Goal: Answer question/provide support

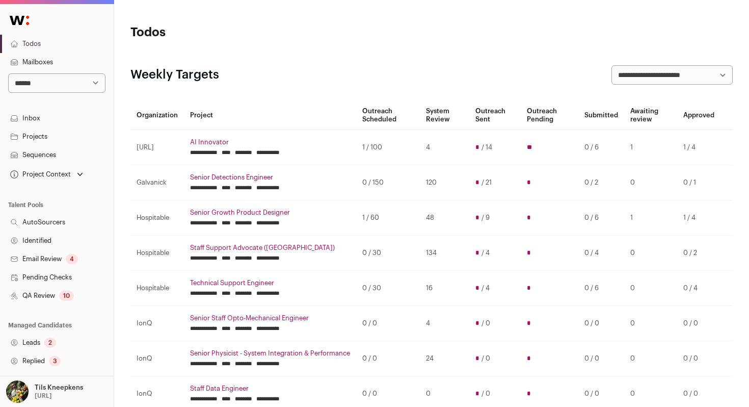
click at [61, 46] on link "Todos" at bounding box center [57, 44] width 114 height 18
click at [65, 87] on select "**********" at bounding box center [56, 82] width 97 height 19
select select "****"
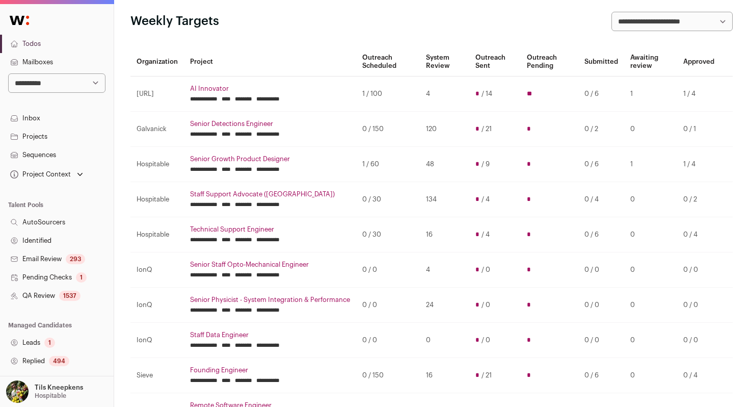
scroll to position [78, 0]
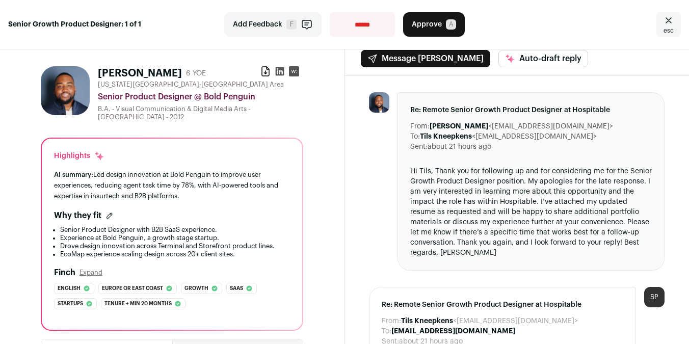
scroll to position [8, 0]
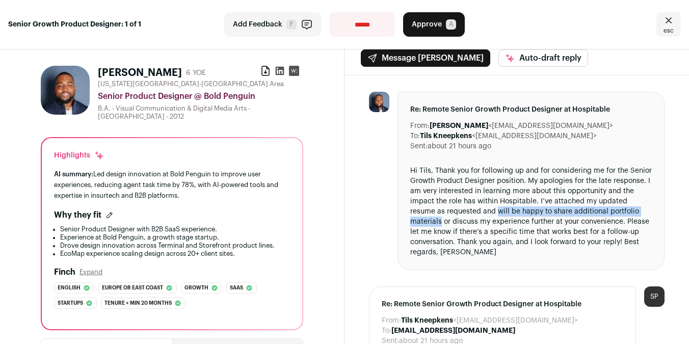
drag, startPoint x: 470, startPoint y: 210, endPoint x: 640, endPoint y: 209, distance: 169.6
click at [640, 209] on div "Hi Tils, Thank you for following up and for considering me for the Senior Growt…" at bounding box center [530, 212] width 241 height 92
copy div "will be happy to share additional portfolio materials"
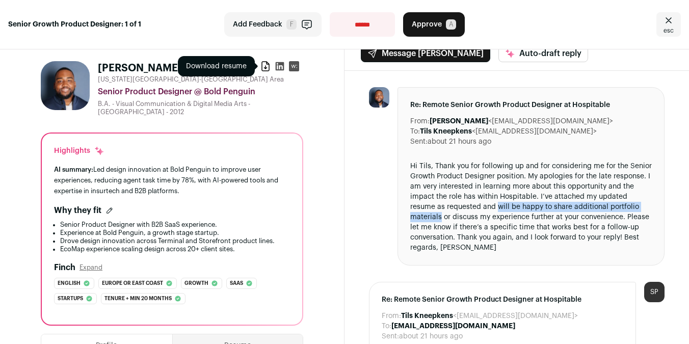
click at [266, 67] on icon at bounding box center [265, 66] width 7 height 9
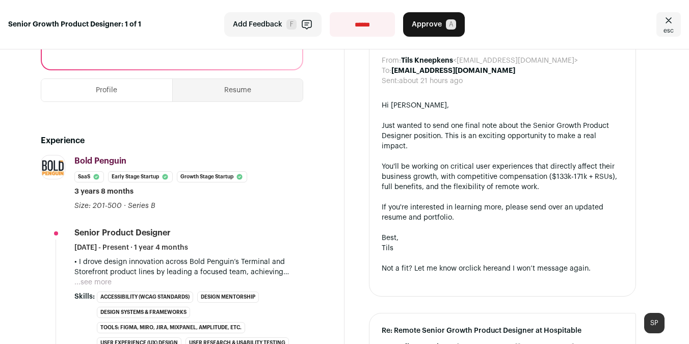
scroll to position [392, 0]
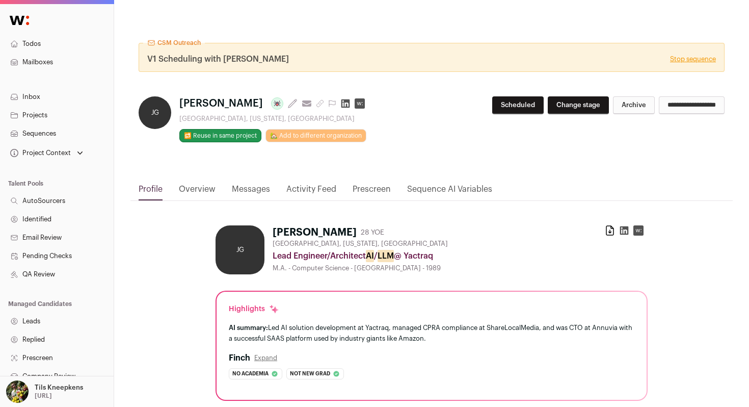
click at [252, 190] on link "Messages" at bounding box center [251, 191] width 38 height 17
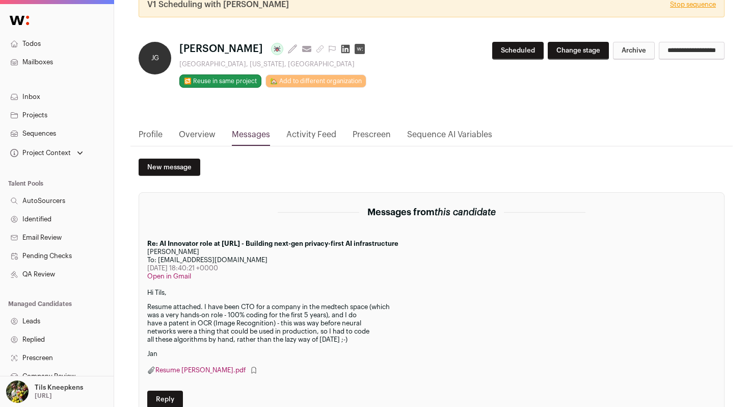
scroll to position [114, 0]
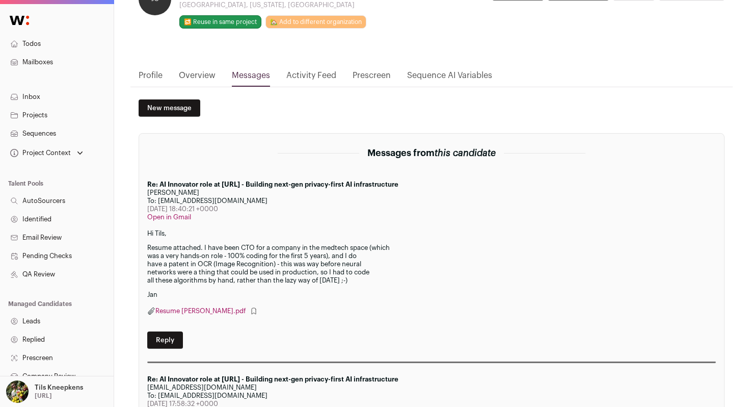
click at [205, 78] on link "Overview" at bounding box center [197, 77] width 37 height 17
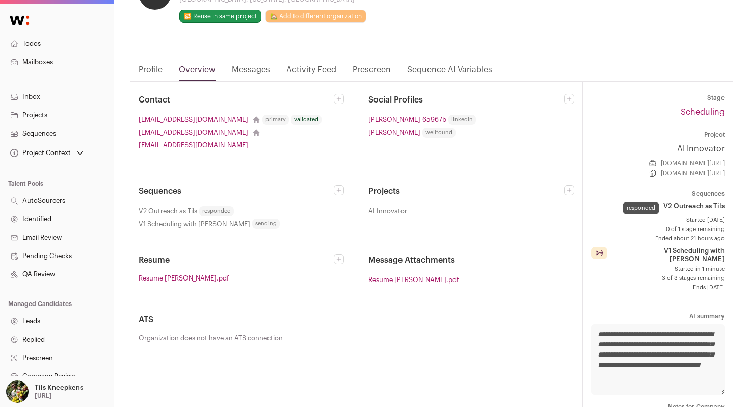
scroll to position [120, 0]
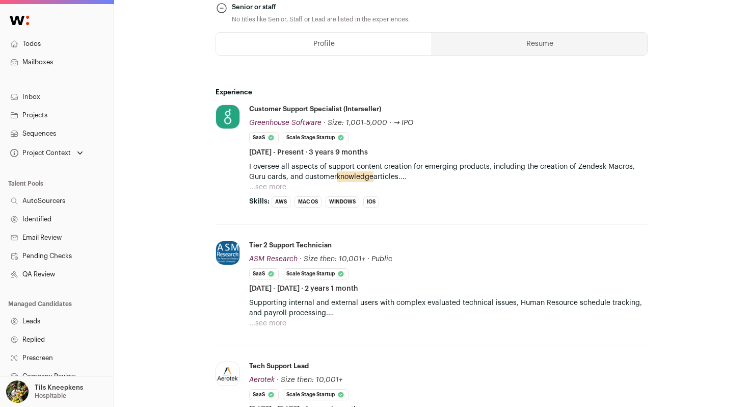
scroll to position [501, 0]
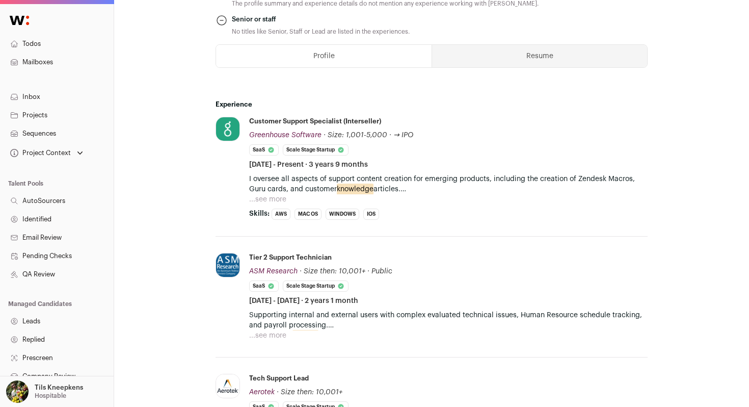
click at [276, 199] on button "...see more" at bounding box center [267, 199] width 37 height 10
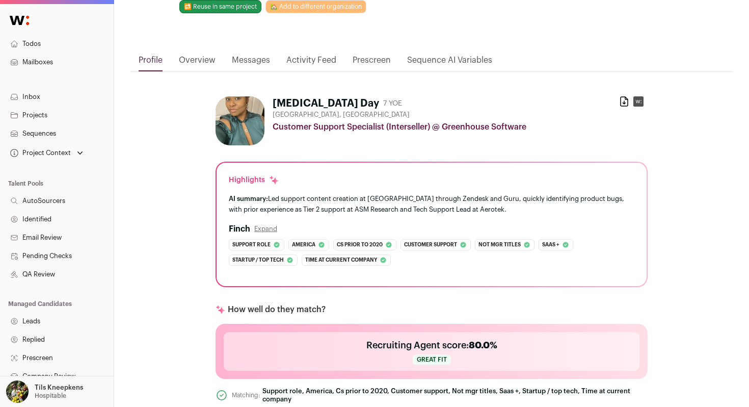
scroll to position [48, 0]
